Goal: Task Accomplishment & Management: Manage account settings

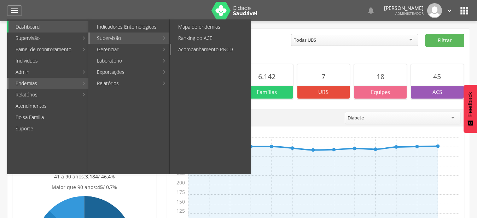
click at [209, 49] on link "Acompanhamento PNCD" at bounding box center [210, 49] width 79 height 11
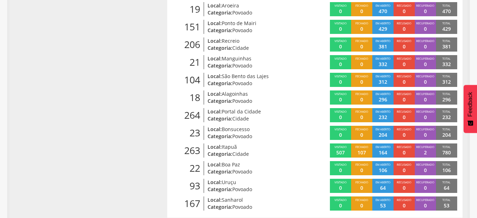
scroll to position [269, 0]
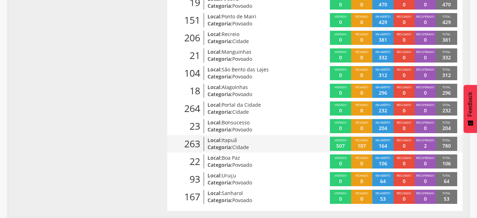
click at [216, 147] on p "Categoria: Cidade" at bounding box center [253, 147] width 93 height 7
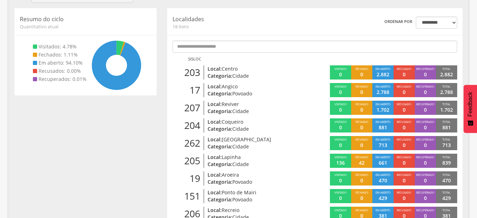
scroll to position [129, 0]
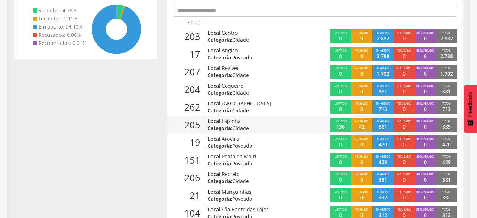
click at [234, 122] on span "Lapinha" at bounding box center [231, 121] width 19 height 7
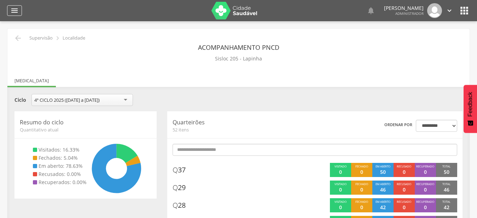
click at [15, 12] on icon "" at bounding box center [14, 10] width 8 height 8
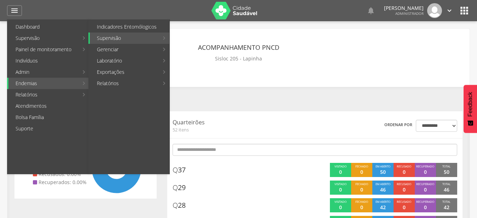
click at [47, 86] on link "Endemias" at bounding box center [43, 83] width 70 height 11
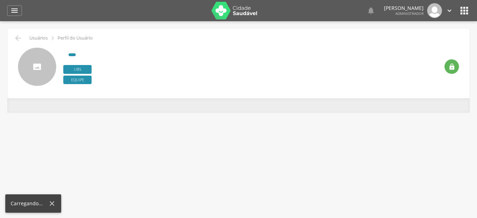
type input "**********"
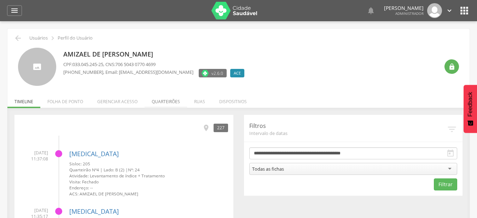
click at [176, 99] on li "Quarteirões" at bounding box center [166, 100] width 42 height 17
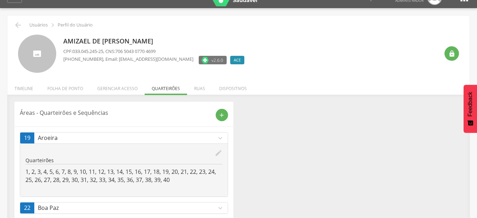
scroll to position [7, 0]
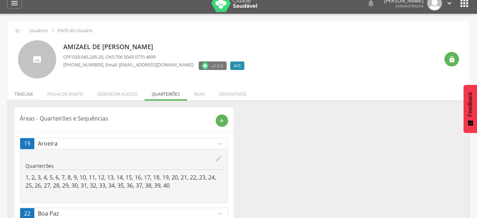
click at [33, 93] on li "Timeline" at bounding box center [23, 92] width 33 height 17
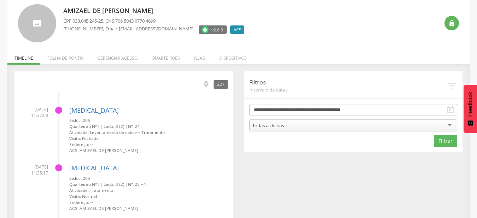
scroll to position [0, 0]
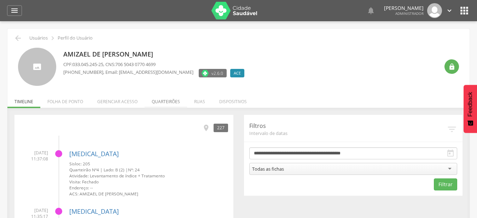
click at [169, 98] on li "Quarteirões" at bounding box center [166, 100] width 42 height 17
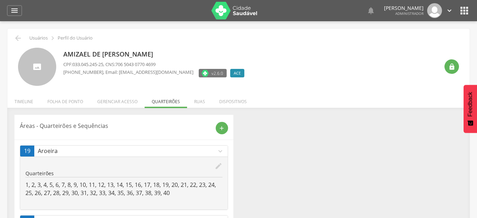
scroll to position [79, 0]
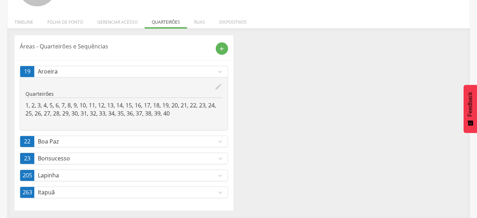
click at [219, 176] on icon "expand_more" at bounding box center [220, 176] width 8 height 8
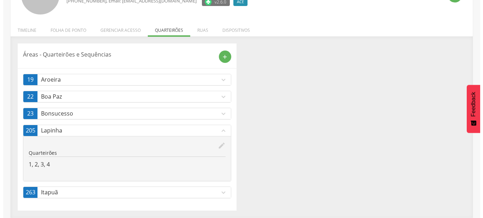
scroll to position [71, 0]
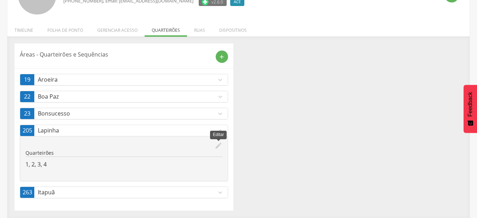
click at [219, 146] on icon "edit" at bounding box center [218, 146] width 8 height 8
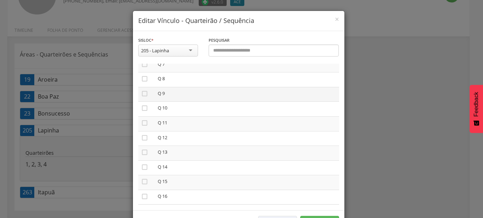
scroll to position [121, 0]
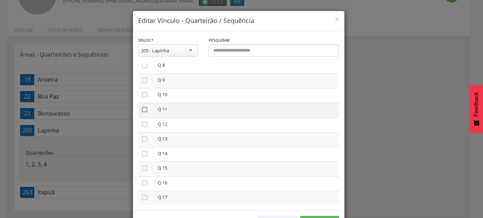
click at [141, 109] on icon "" at bounding box center [144, 109] width 7 height 7
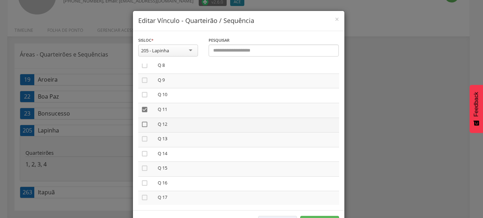
click at [141, 123] on icon "" at bounding box center [144, 124] width 7 height 7
click at [141, 137] on icon "" at bounding box center [144, 138] width 7 height 7
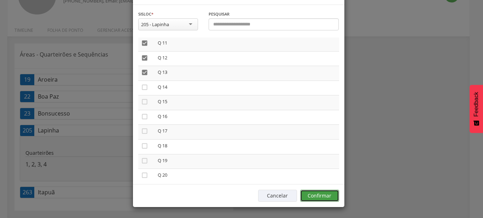
click at [318, 194] on button "Confirmar" at bounding box center [319, 196] width 39 height 12
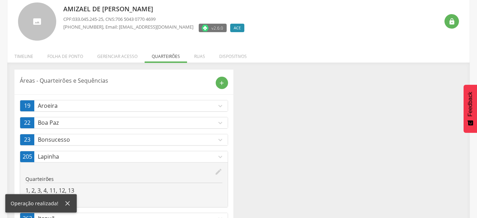
scroll to position [57, 0]
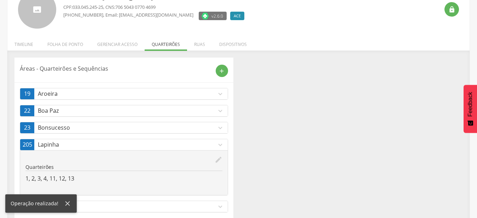
click at [217, 149] on link "205 Lapinha expand_more" at bounding box center [123, 144] width 207 height 11
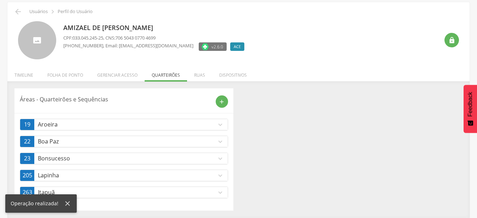
scroll to position [26, 0]
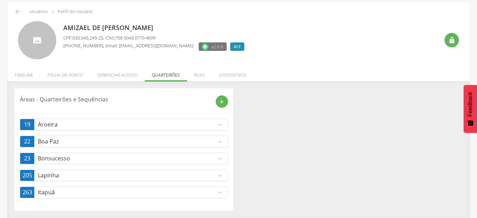
click at [224, 176] on icon "expand_more" at bounding box center [220, 176] width 8 height 8
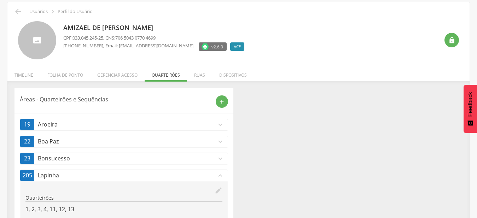
click at [224, 176] on icon "expand_less" at bounding box center [220, 176] width 8 height 8
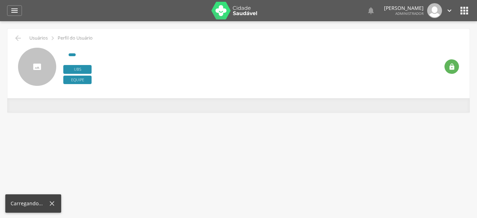
type input "**********"
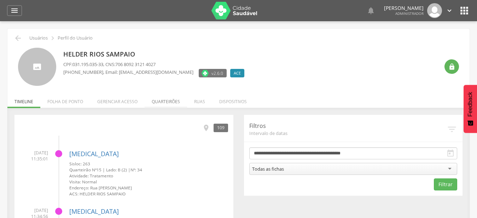
click at [173, 106] on li "Quarteirões" at bounding box center [166, 100] width 42 height 17
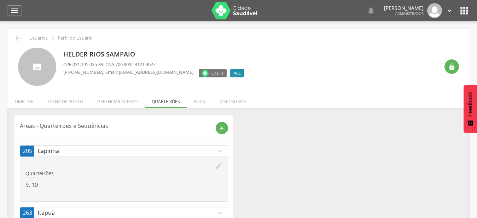
scroll to position [21, 0]
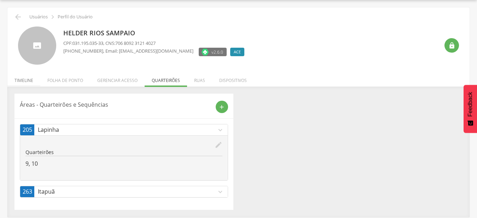
click at [28, 77] on li "Timeline" at bounding box center [23, 78] width 33 height 17
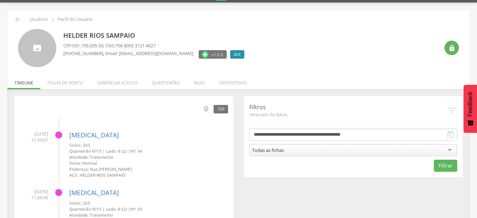
scroll to position [0, 0]
